Goal: Task Accomplishment & Management: Manage account settings

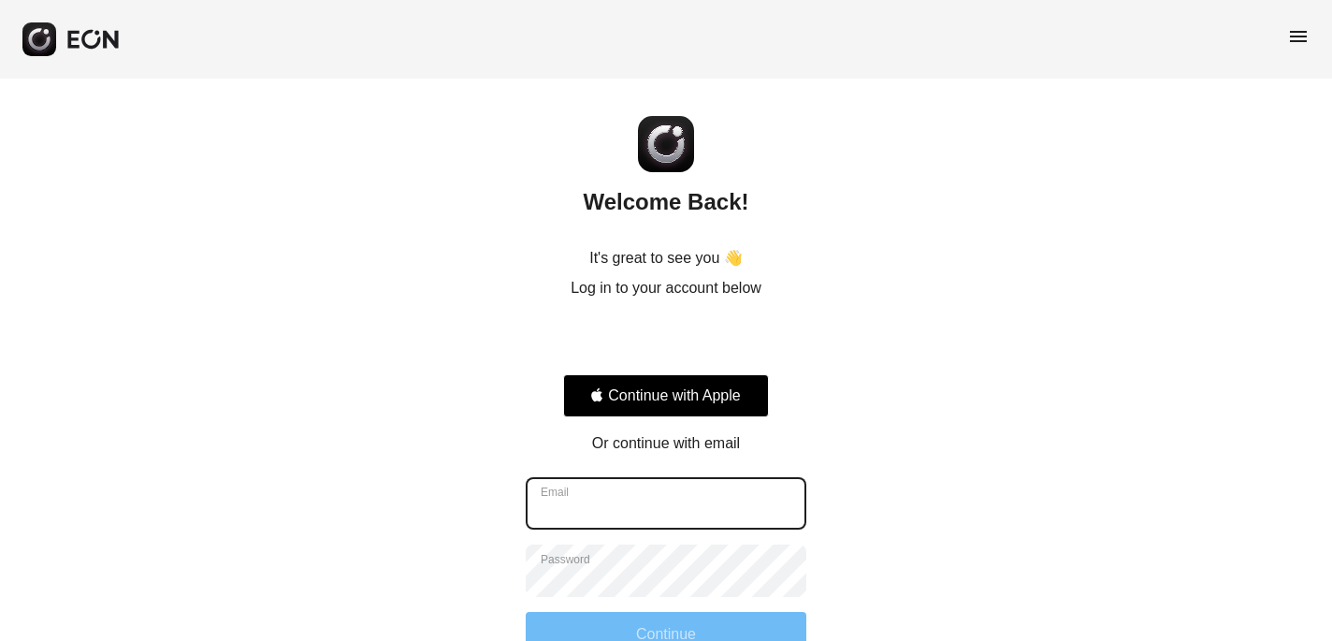
type input "**********"
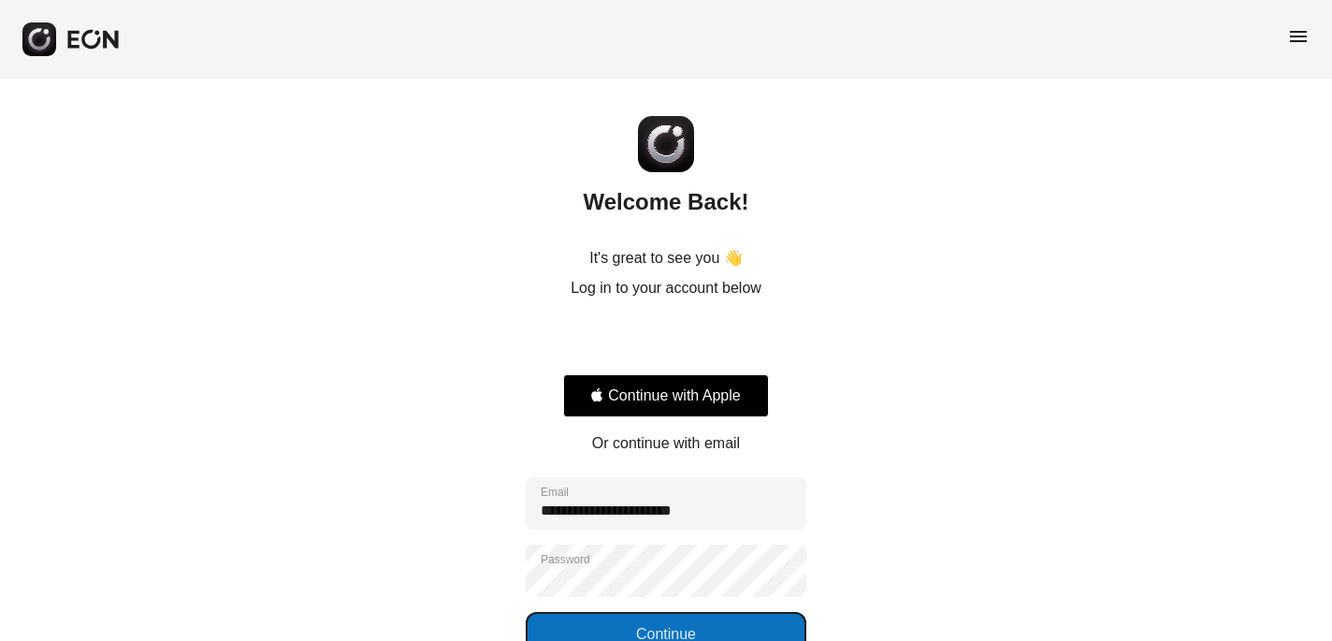
click at [685, 608] on button "Continue" at bounding box center [666, 634] width 281 height 45
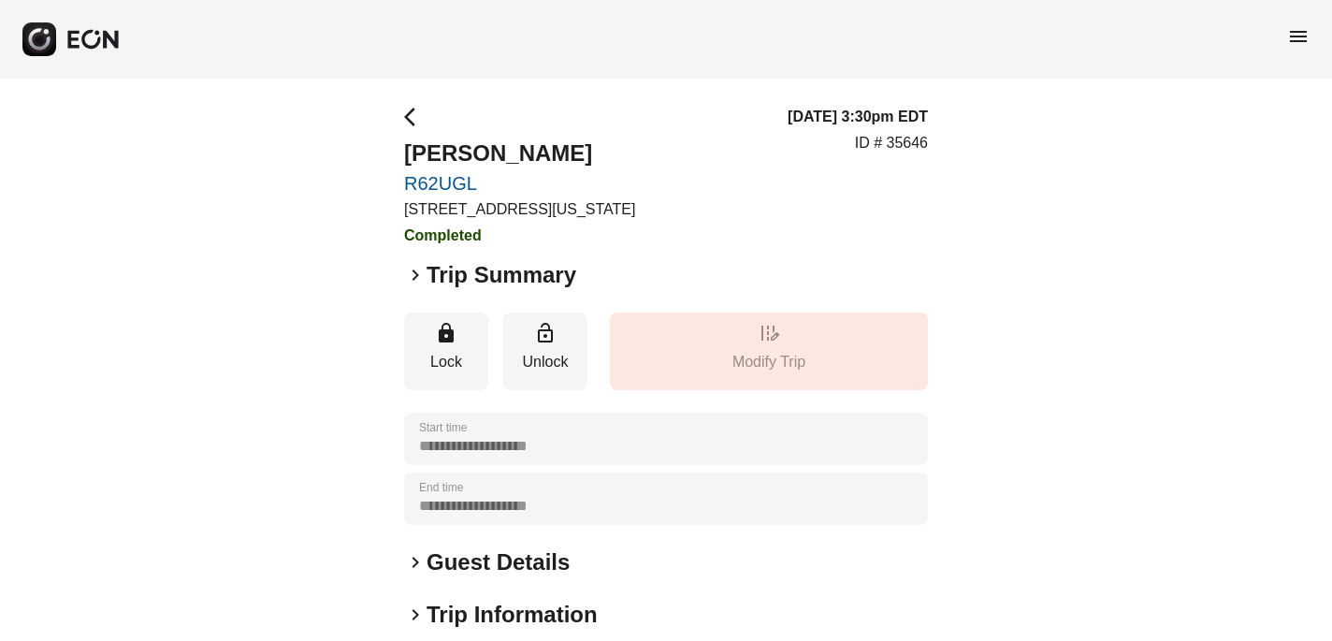
click at [1295, 34] on span "menu" at bounding box center [1298, 36] width 22 height 22
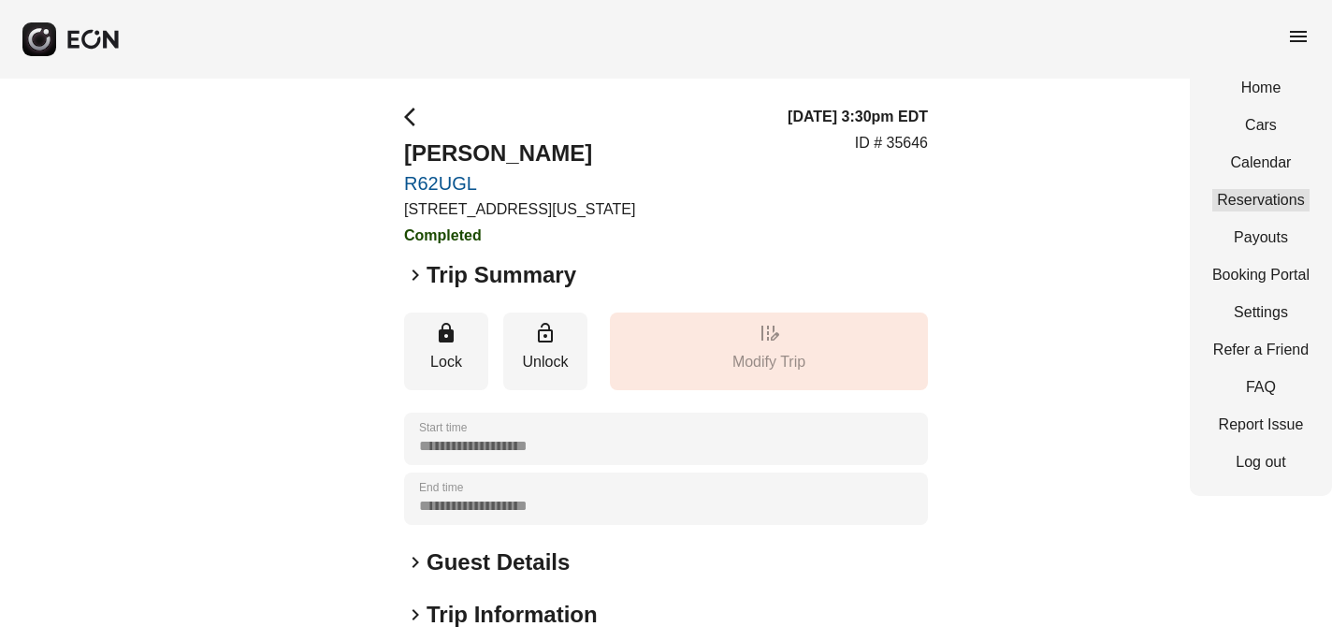
click at [1286, 201] on link "Reservations" at bounding box center [1261, 200] width 97 height 22
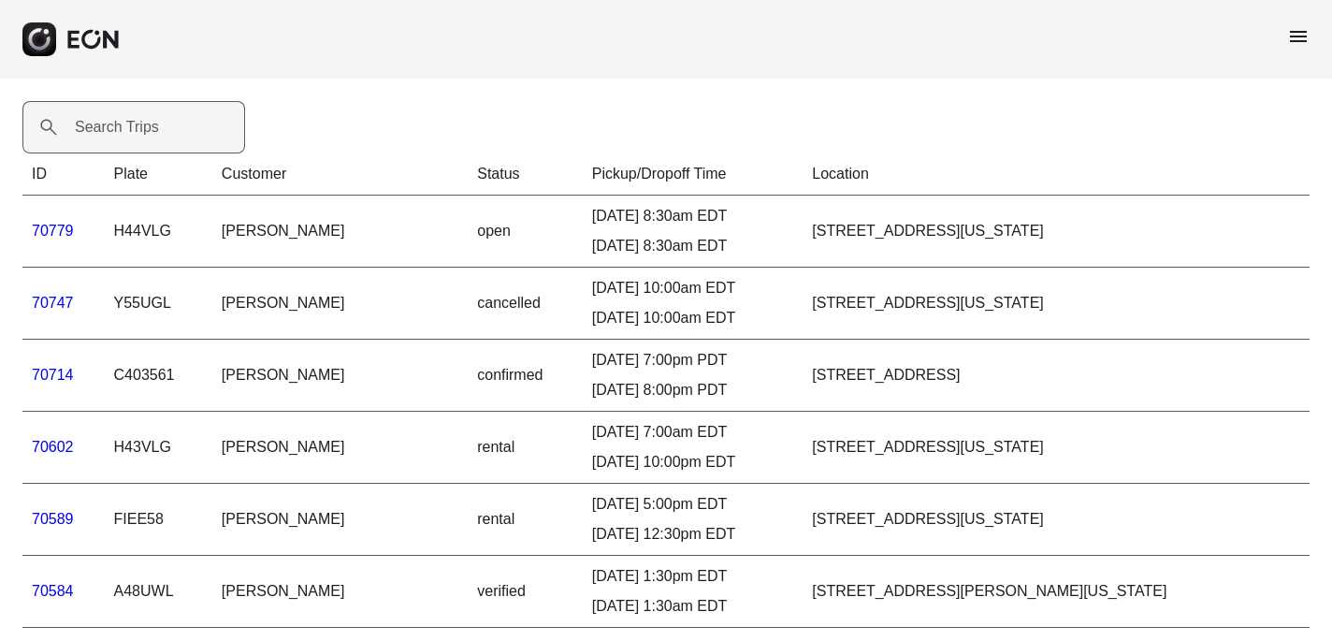
click at [137, 130] on label "Search Trips" at bounding box center [117, 127] width 84 height 22
click at [137, 130] on Trips "Search Trips" at bounding box center [133, 127] width 223 height 52
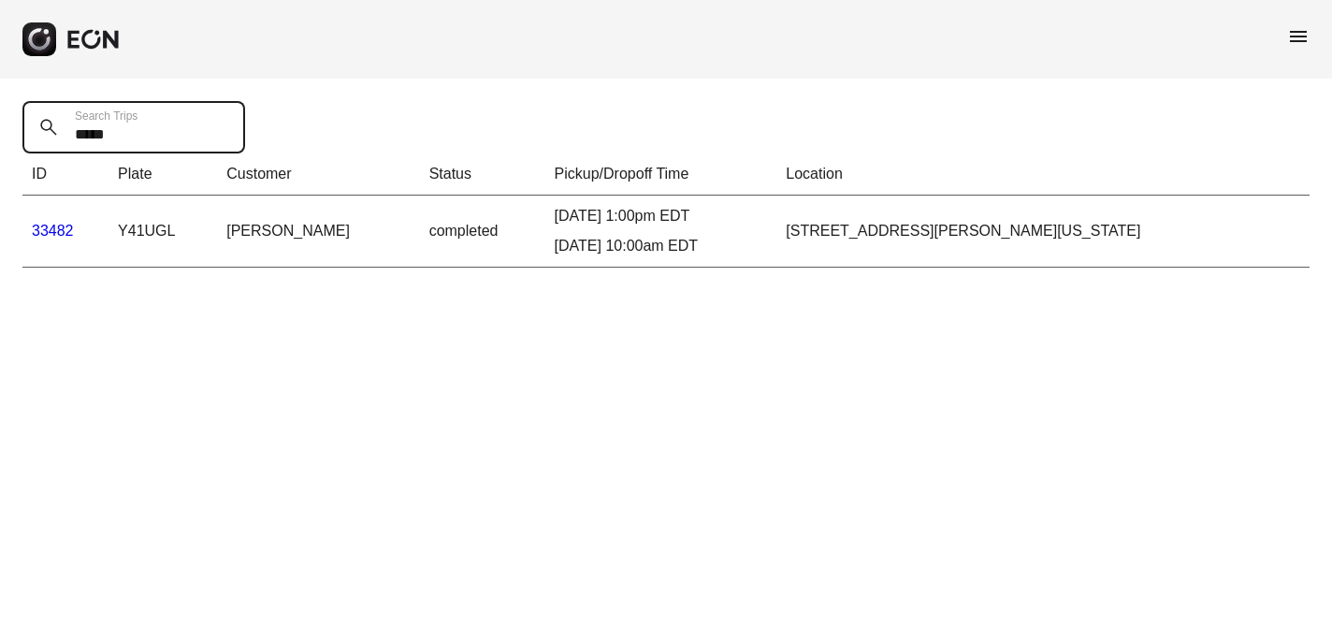
type Trips "*****"
click at [54, 227] on link "33482" at bounding box center [53, 231] width 42 height 16
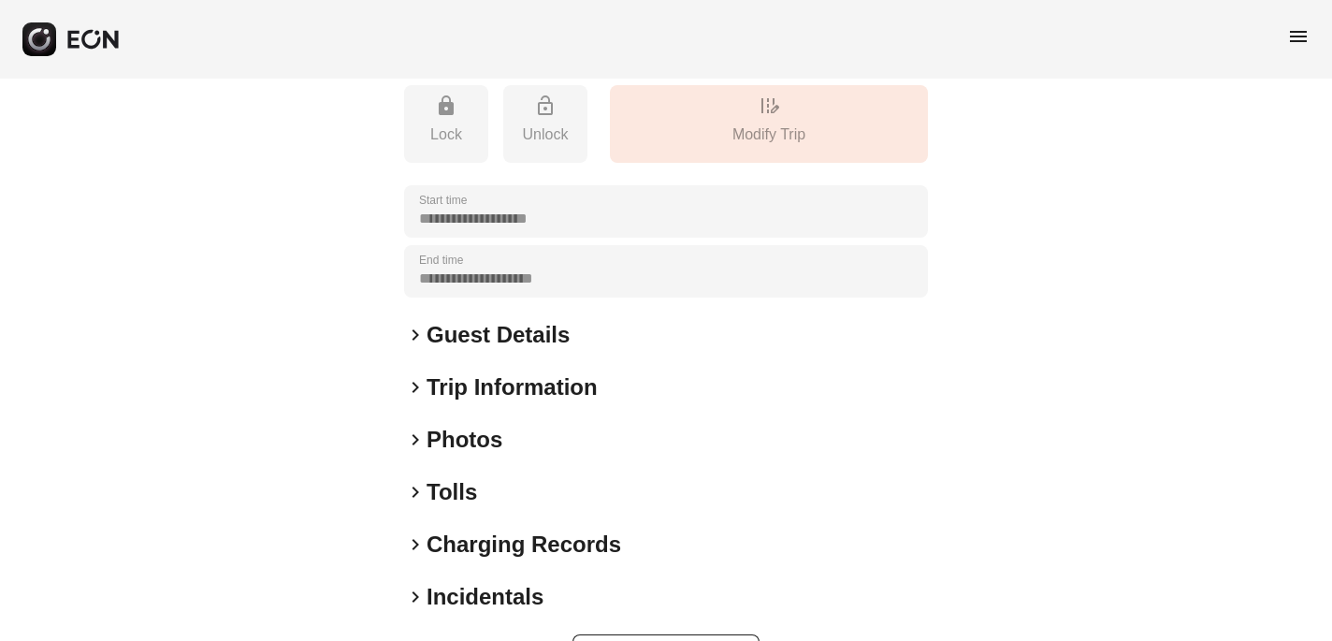
scroll to position [292, 0]
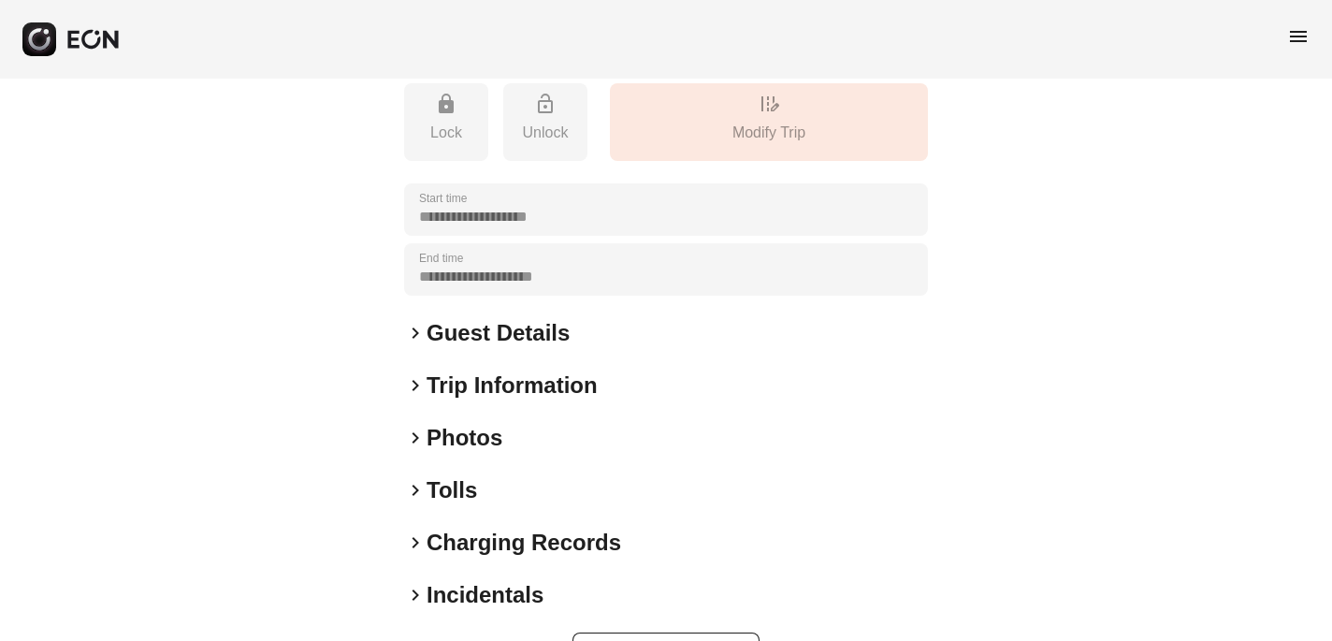
click at [486, 348] on h2 "Guest Details" at bounding box center [498, 333] width 143 height 30
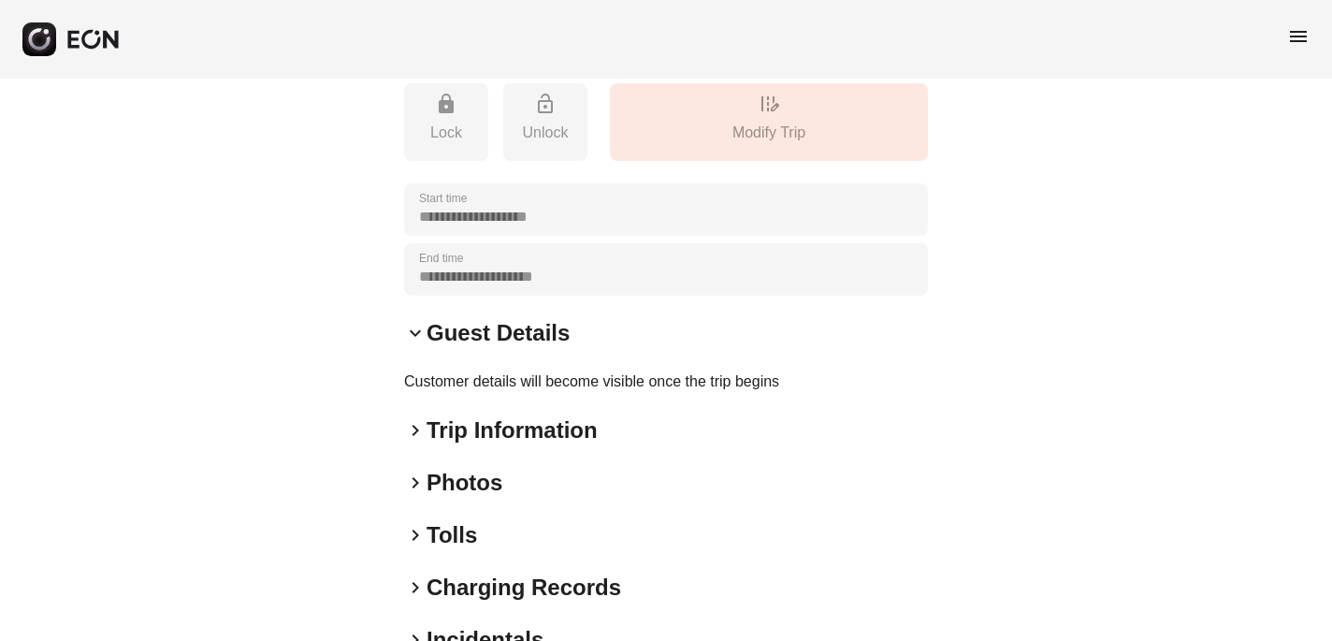
click at [498, 348] on h2 "Guest Details" at bounding box center [498, 333] width 143 height 30
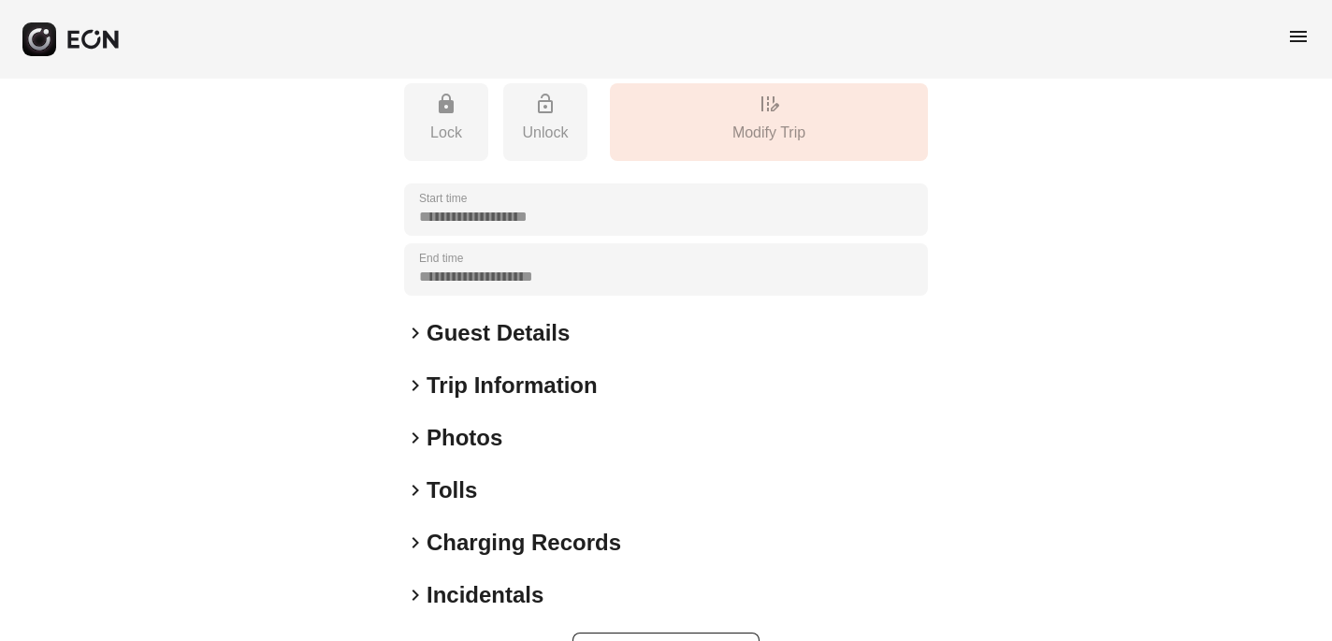
click at [416, 397] on span "keyboard_arrow_right" at bounding box center [415, 385] width 22 height 22
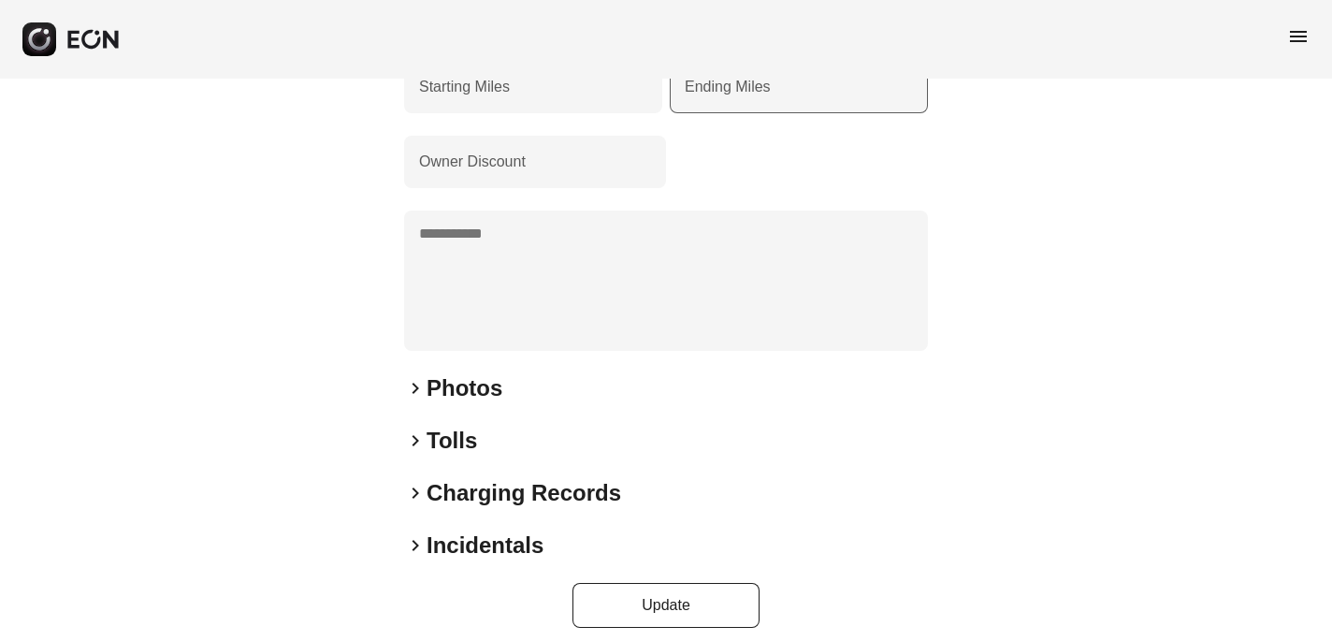
scroll to position [656, 0]
click at [416, 555] on span "keyboard_arrow_right" at bounding box center [415, 543] width 22 height 22
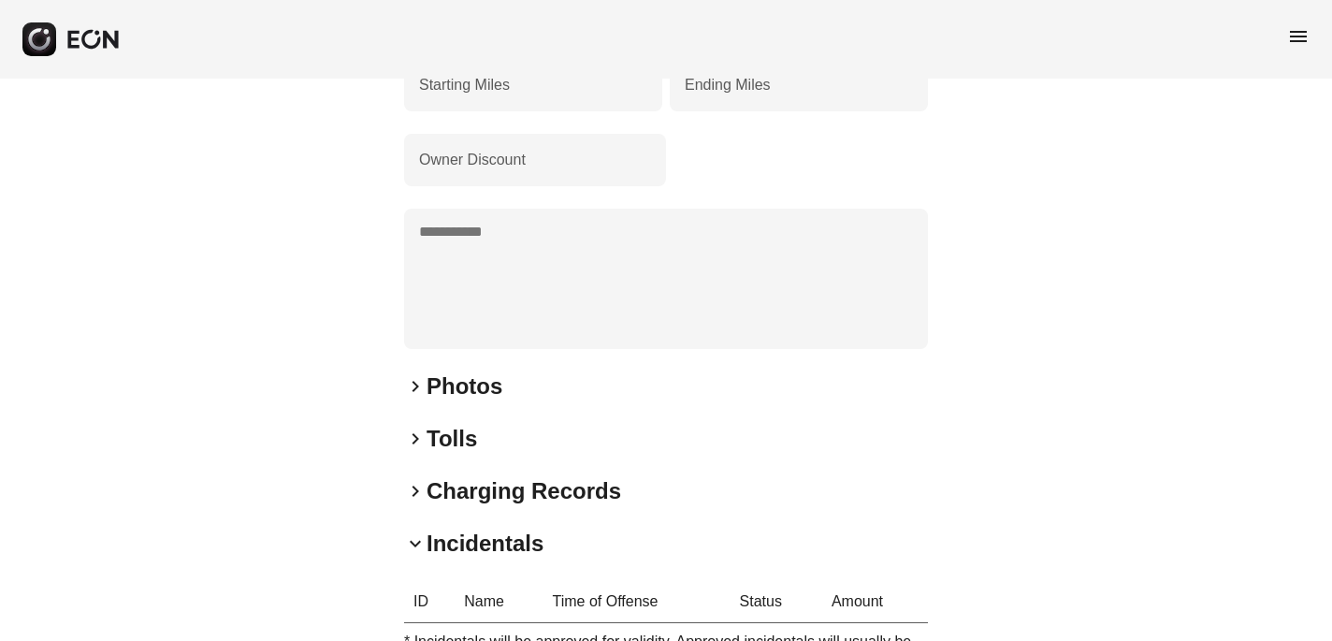
scroll to position [911, 0]
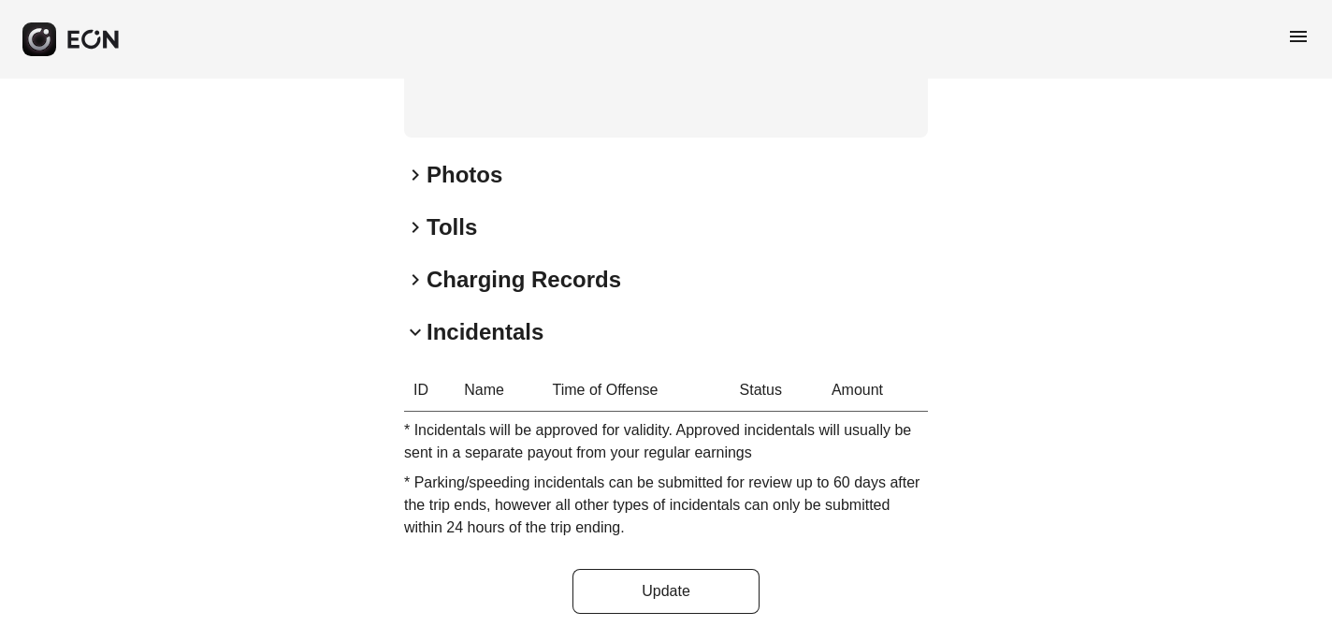
click at [413, 275] on span "keyboard_arrow_right" at bounding box center [415, 280] width 22 height 22
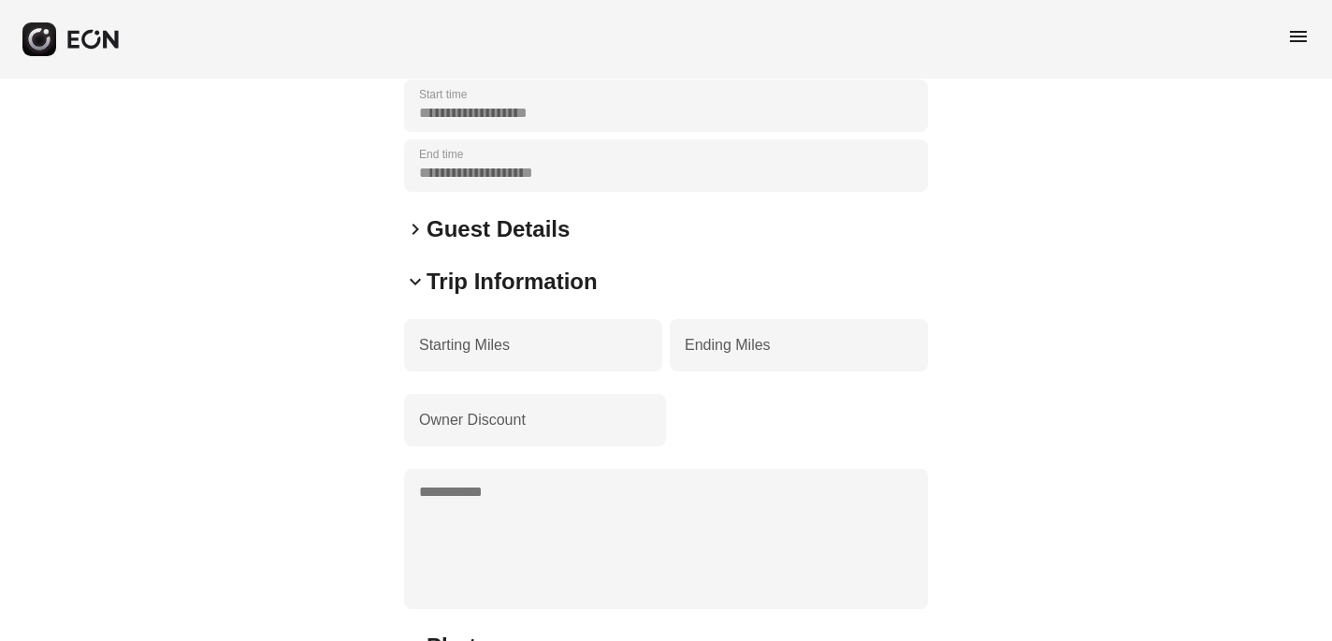
scroll to position [0, 0]
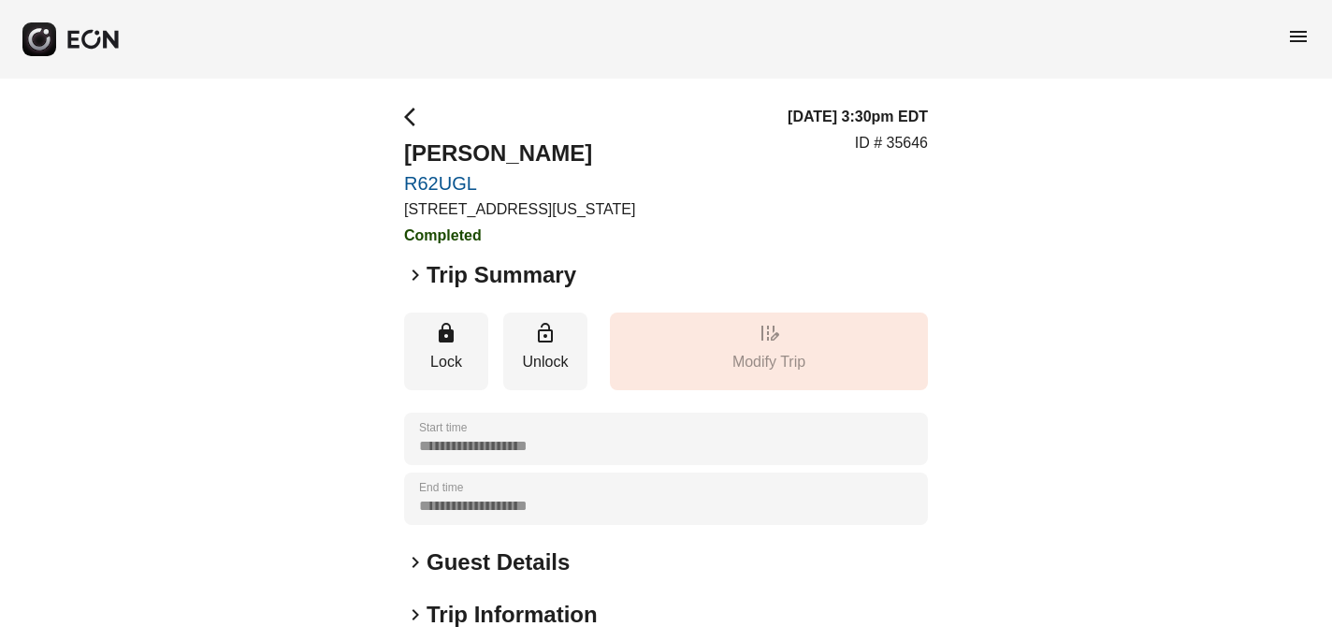
click at [1304, 36] on span "menu" at bounding box center [1298, 36] width 22 height 22
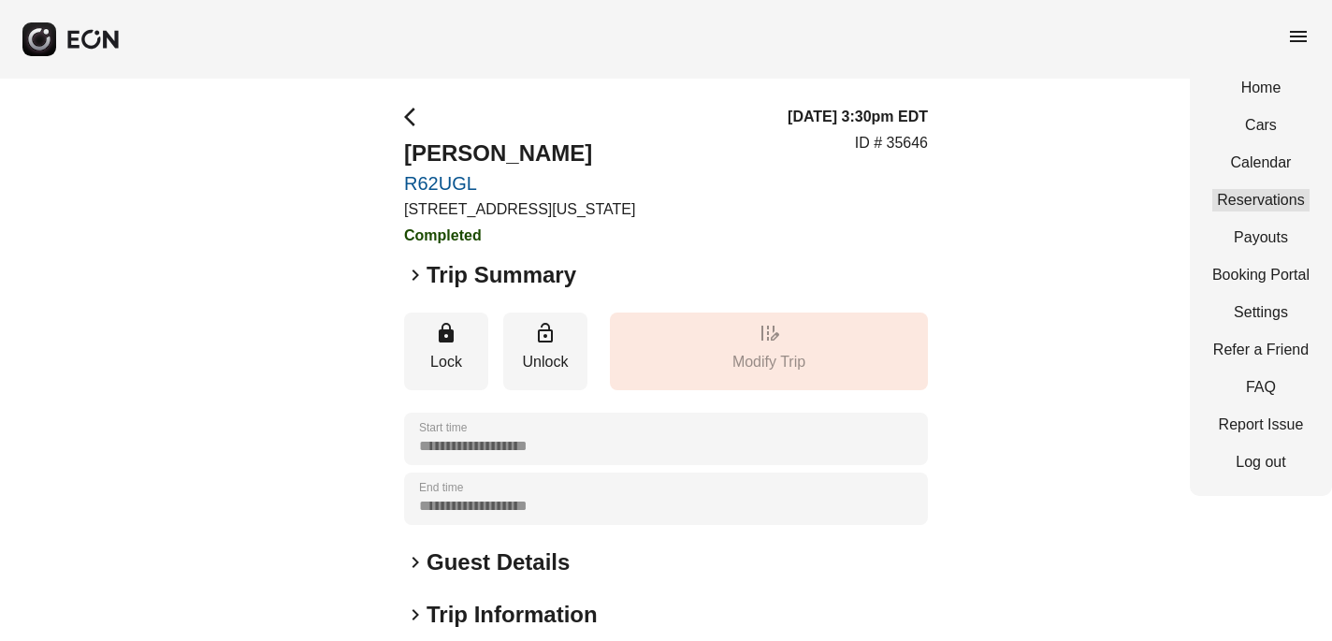
click at [1272, 201] on link "Reservations" at bounding box center [1261, 200] width 97 height 22
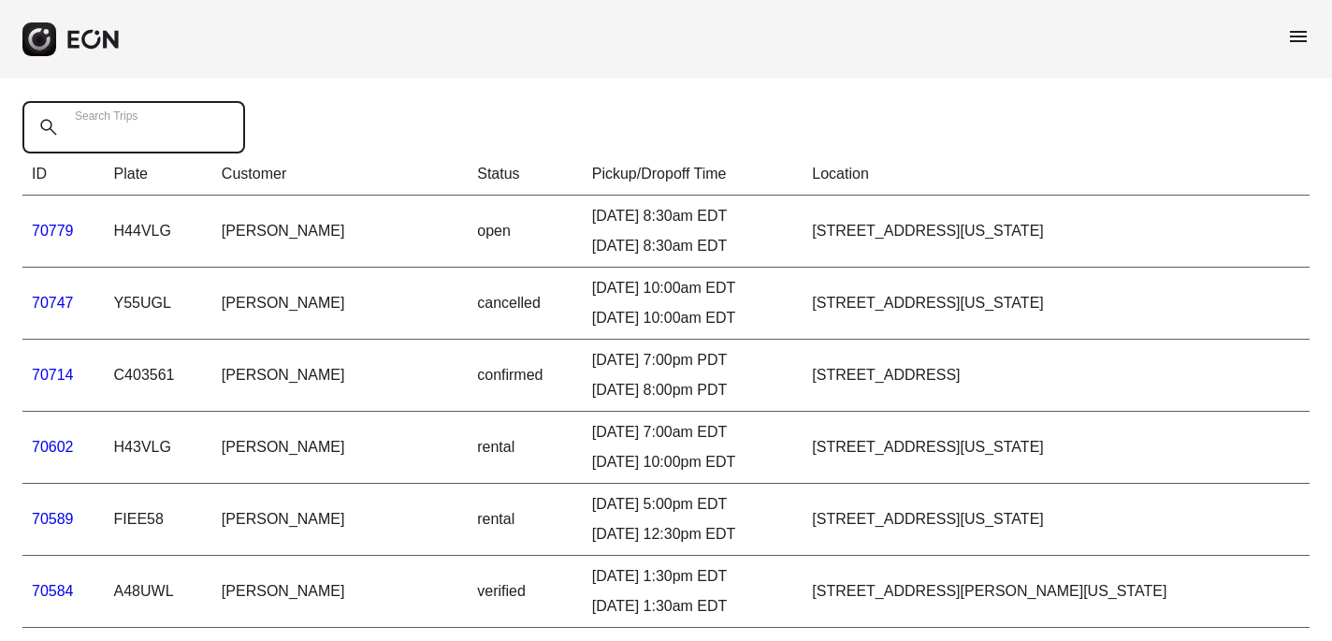
click at [94, 115] on div "Search Trips" at bounding box center [139, 127] width 234 height 52
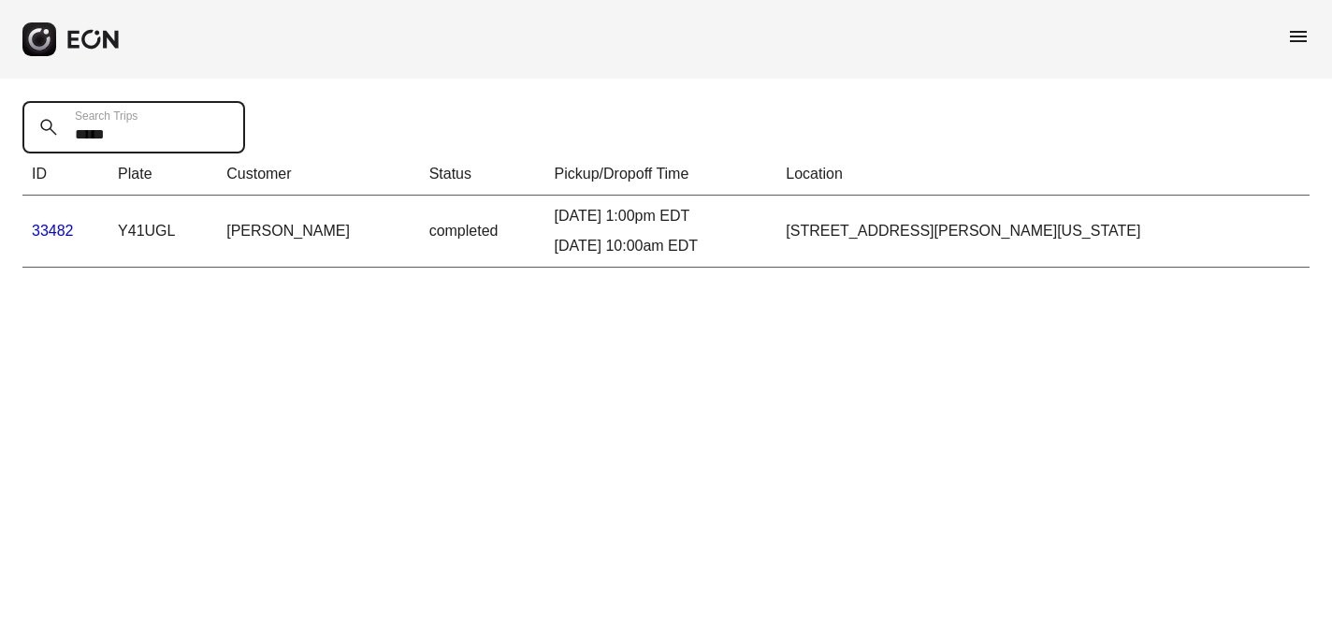
type Trips "*****"
click at [50, 232] on link "33482" at bounding box center [53, 231] width 42 height 16
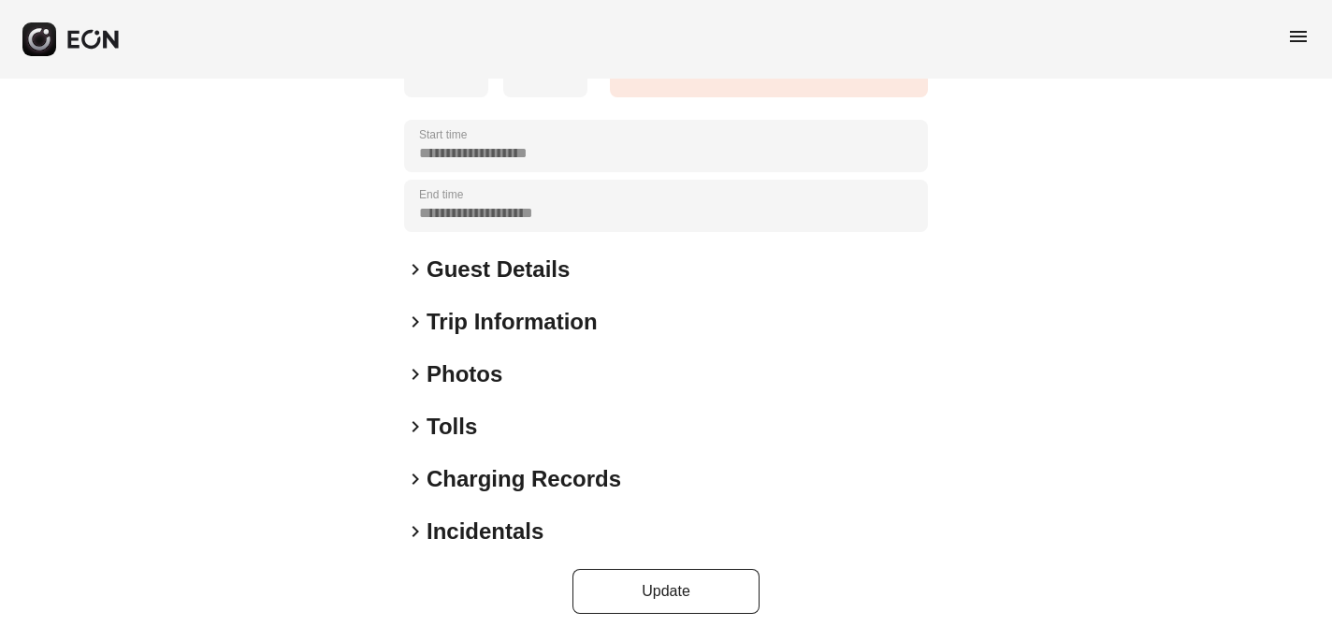
scroll to position [400, 0]
click at [414, 319] on span "keyboard_arrow_right" at bounding box center [415, 322] width 22 height 22
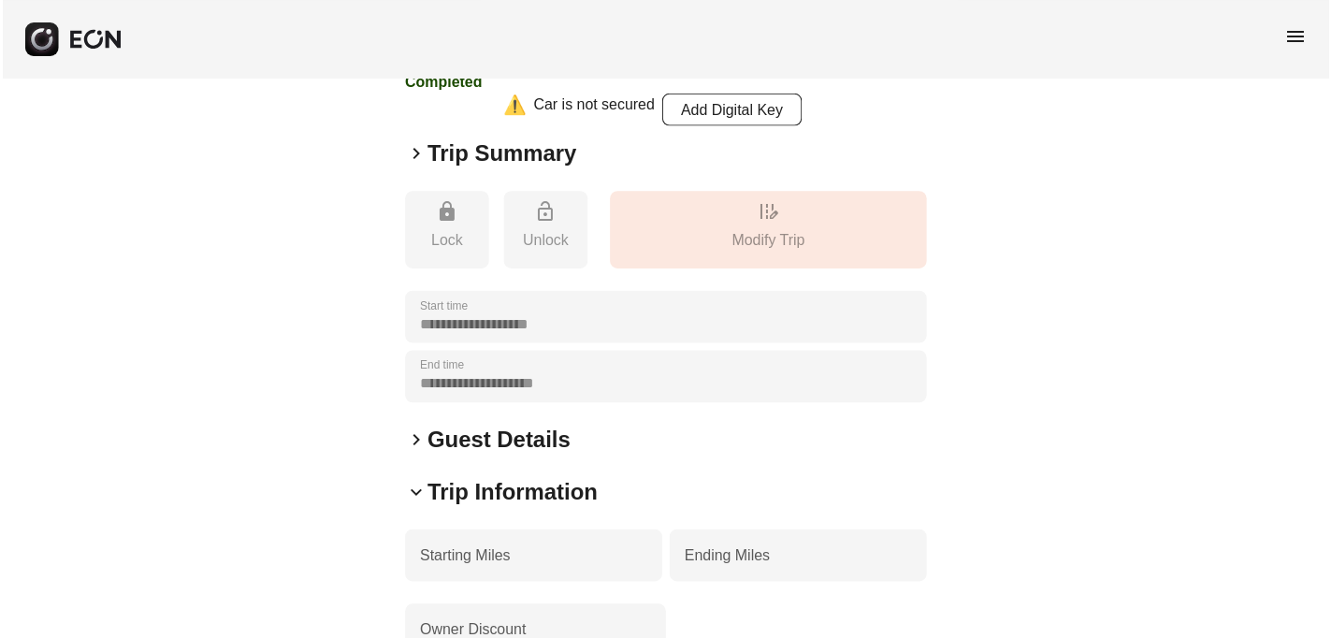
scroll to position [0, 0]
